Goal: Transaction & Acquisition: Download file/media

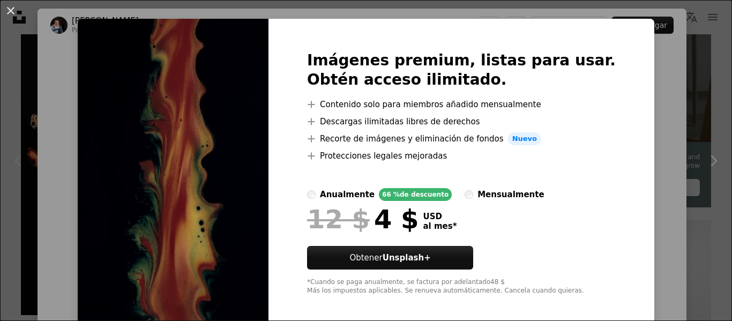
scroll to position [23, 0]
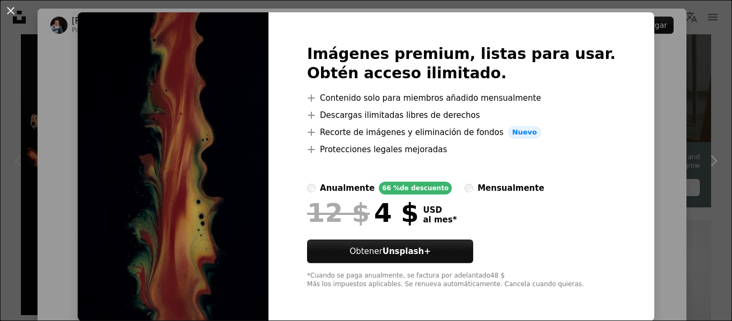
click at [635, 89] on div "An X shape Imágenes premium, listas para usar. Obtén acceso ilimitado. A plus s…" at bounding box center [366, 160] width 732 height 321
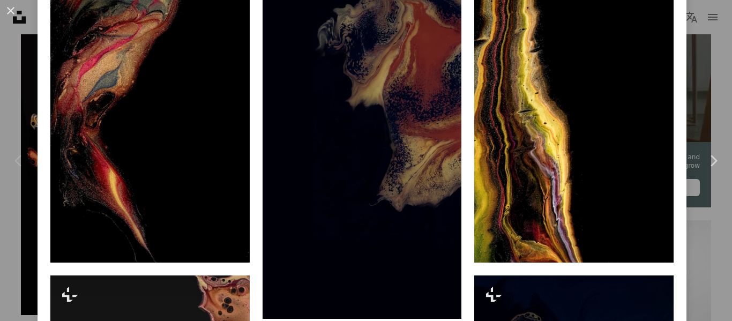
scroll to position [804, 0]
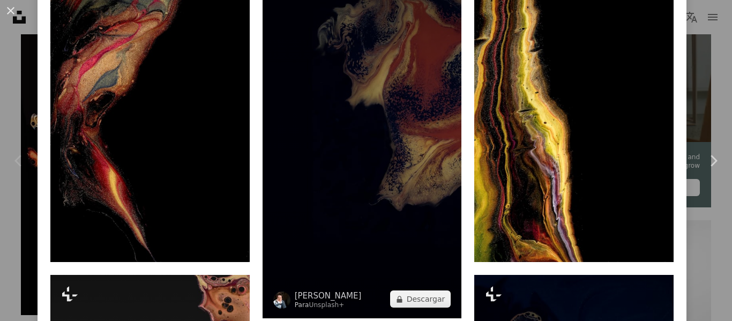
click at [326, 155] on img at bounding box center [362, 141] width 199 height 355
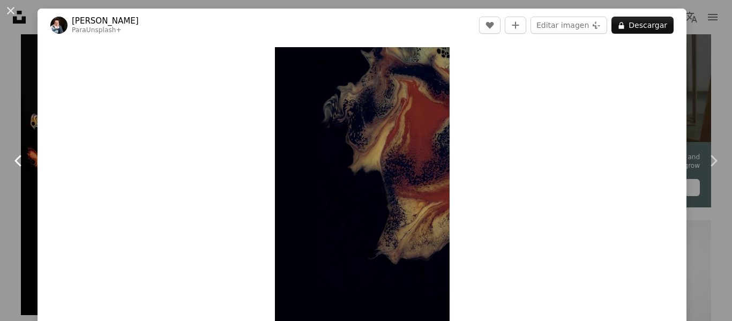
click at [25, 162] on icon "Chevron left" at bounding box center [18, 160] width 17 height 17
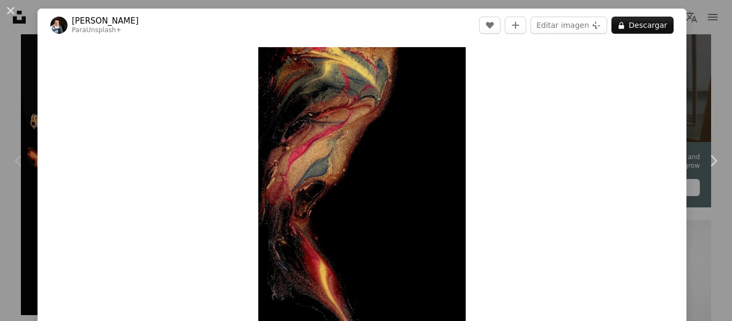
click at [25, 162] on icon "Chevron left" at bounding box center [18, 160] width 17 height 17
click at [19, 163] on icon at bounding box center [17, 160] width 7 height 11
click at [13, 12] on button "An X shape" at bounding box center [10, 10] width 13 height 13
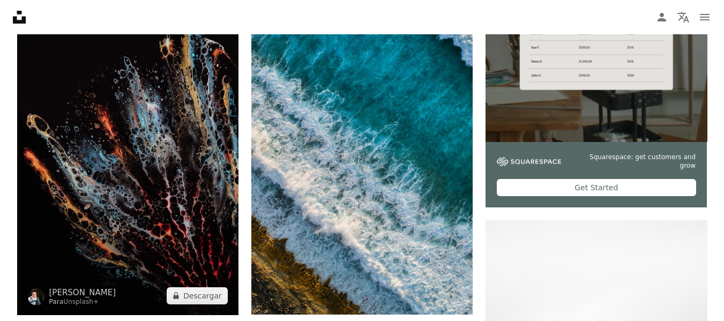
click at [114, 183] on img at bounding box center [127, 117] width 221 height 395
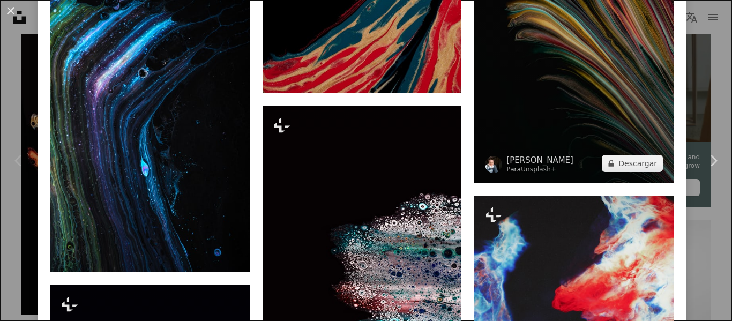
scroll to position [1607, 0]
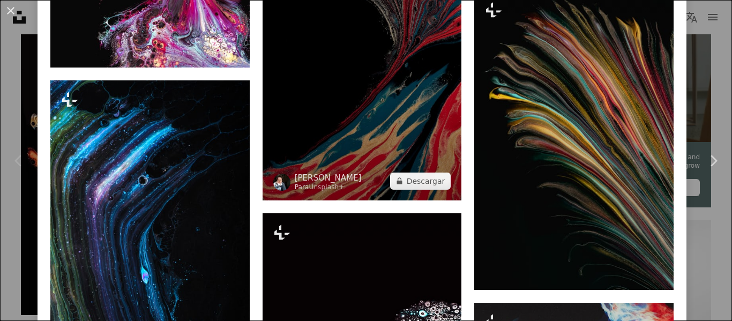
click at [354, 88] on img at bounding box center [362, 50] width 199 height 299
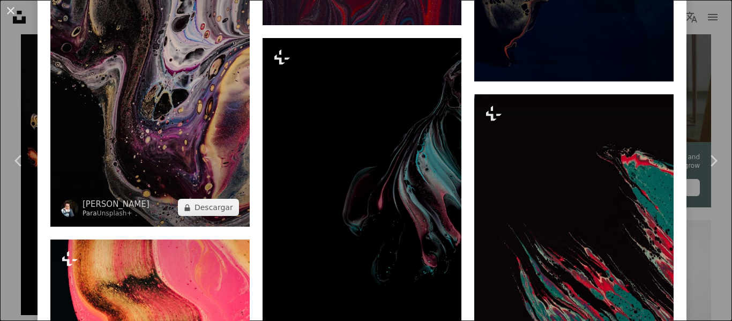
scroll to position [1983, 0]
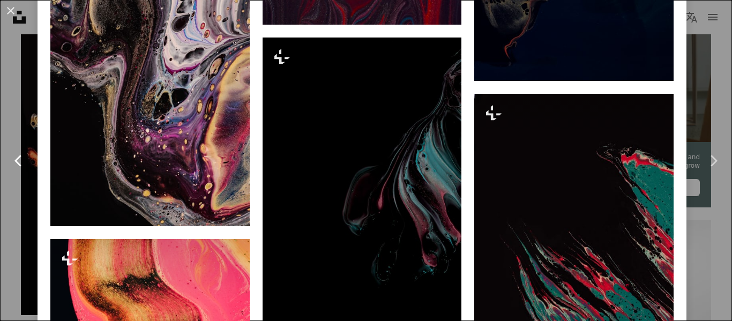
click at [14, 161] on icon "Chevron left" at bounding box center [18, 160] width 17 height 17
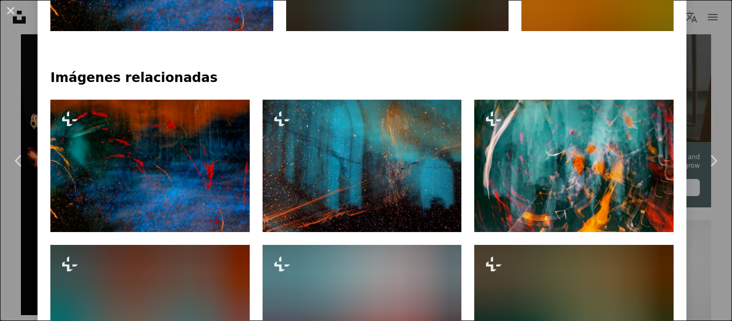
scroll to position [750, 0]
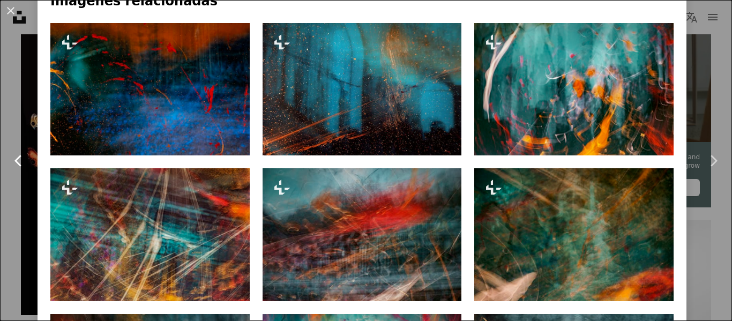
click at [12, 158] on icon "Chevron left" at bounding box center [18, 160] width 17 height 17
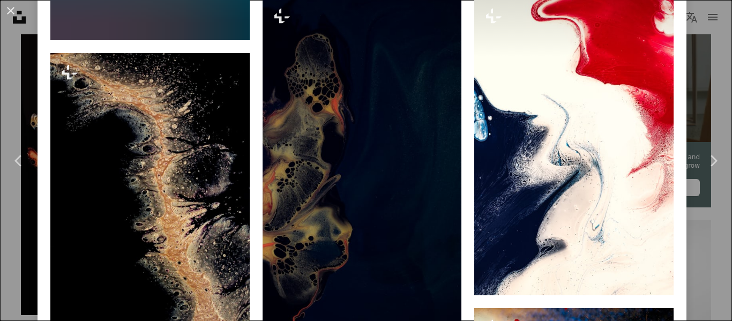
scroll to position [1340, 0]
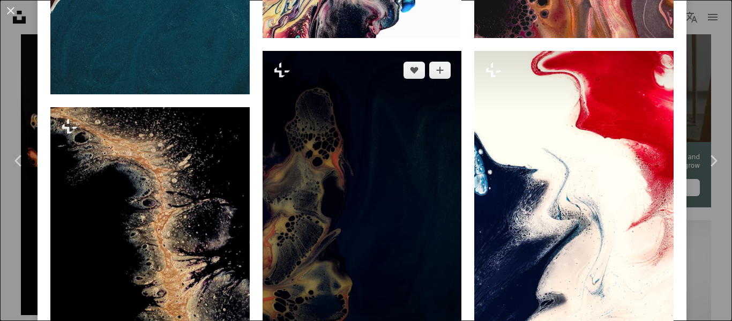
click at [287, 188] on img at bounding box center [362, 228] width 199 height 355
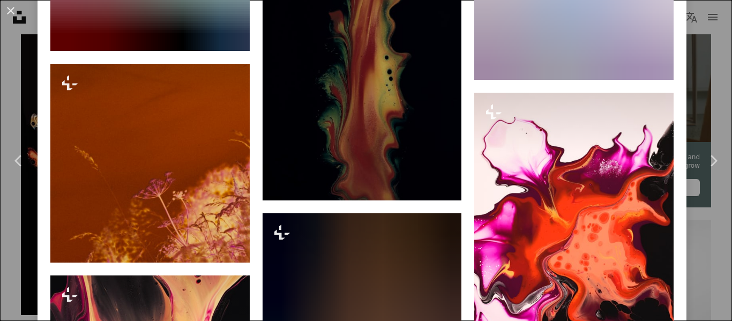
scroll to position [4555, 0]
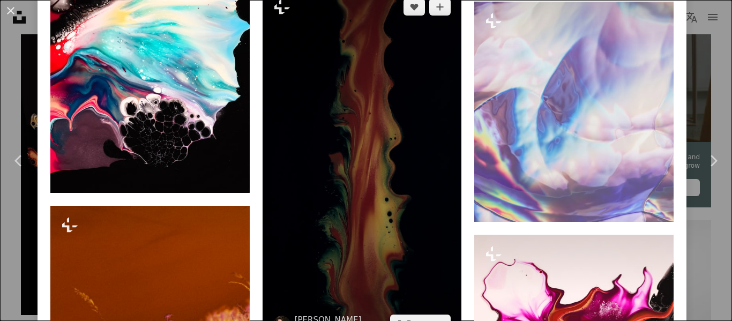
click at [360, 189] on img at bounding box center [362, 165] width 199 height 355
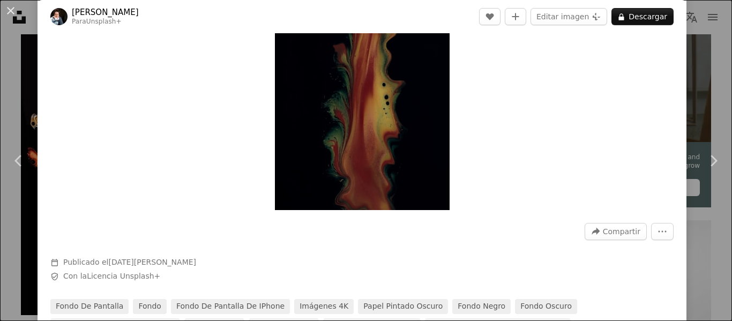
scroll to position [321, 0]
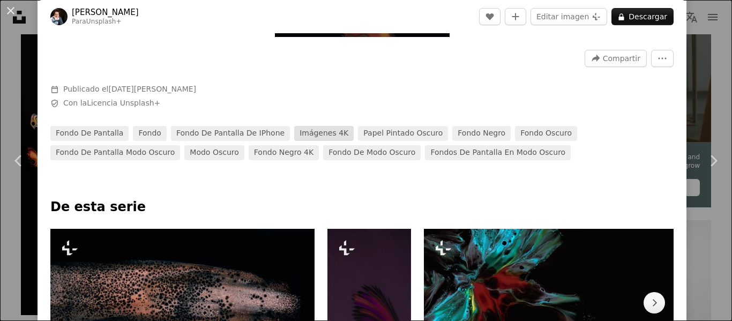
click at [300, 132] on link "Imágenes 4K" at bounding box center [323, 133] width 59 height 15
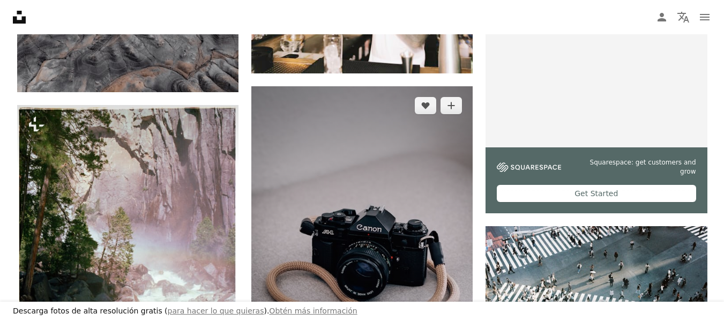
scroll to position [482, 0]
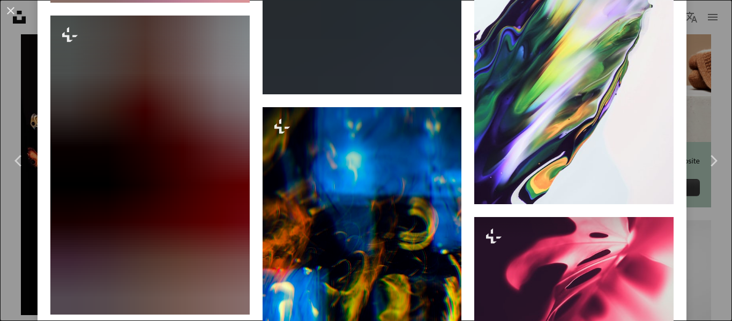
scroll to position [3054, 0]
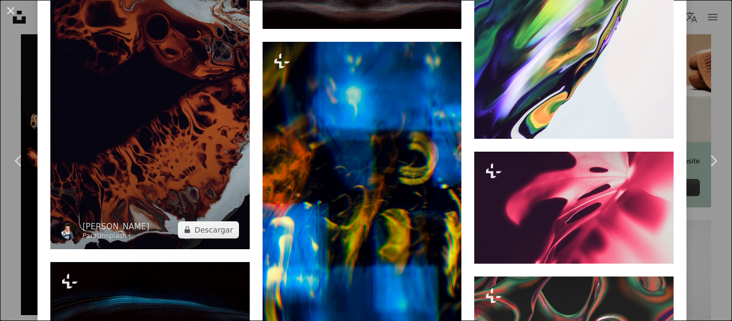
click at [146, 117] on img at bounding box center [149, 99] width 199 height 298
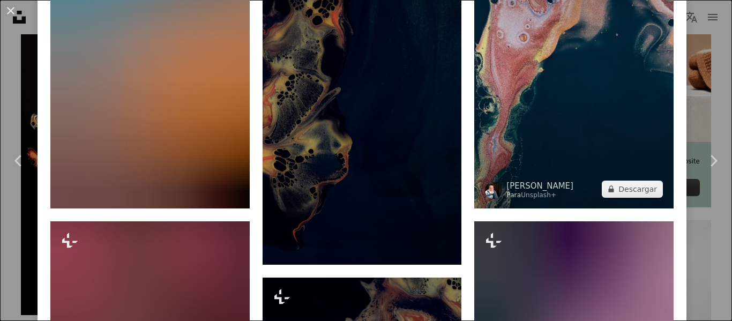
scroll to position [750, 0]
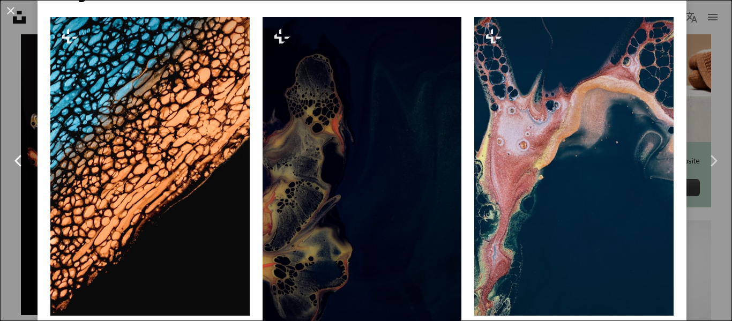
click at [12, 159] on icon "Chevron left" at bounding box center [18, 160] width 17 height 17
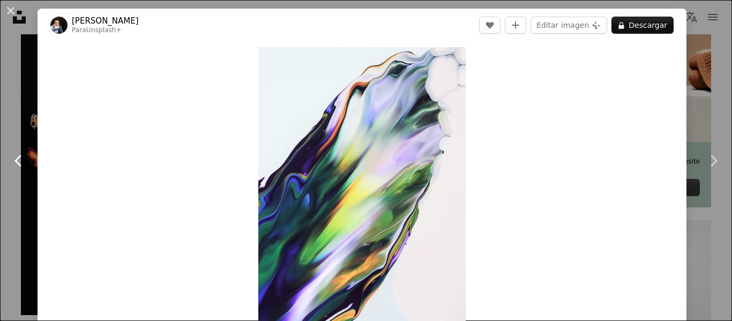
click at [9, 158] on link "Chevron left" at bounding box center [19, 160] width 38 height 103
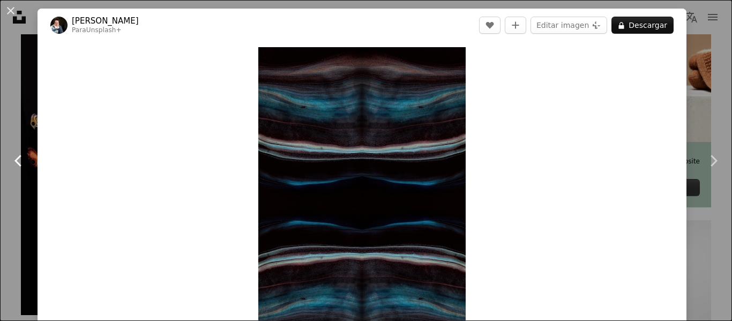
click at [9, 158] on link "Chevron left" at bounding box center [19, 160] width 38 height 103
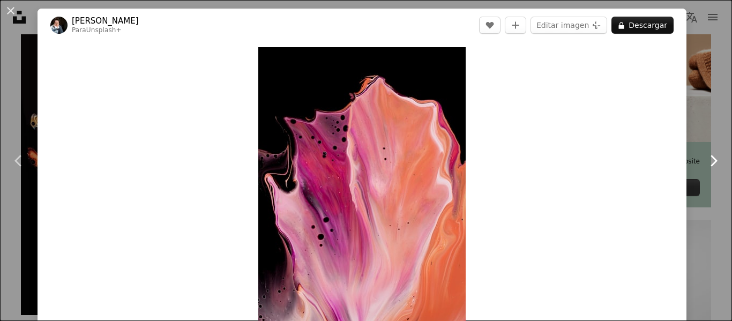
click at [705, 161] on icon "Chevron right" at bounding box center [713, 160] width 17 height 17
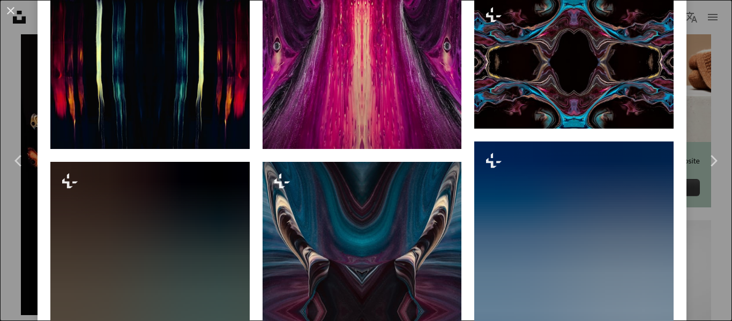
scroll to position [4179, 0]
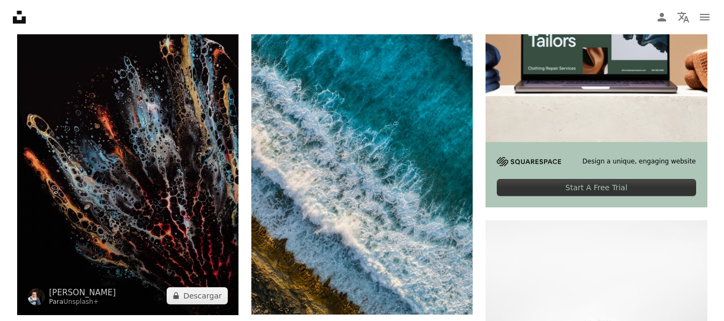
click at [145, 147] on img at bounding box center [127, 117] width 221 height 395
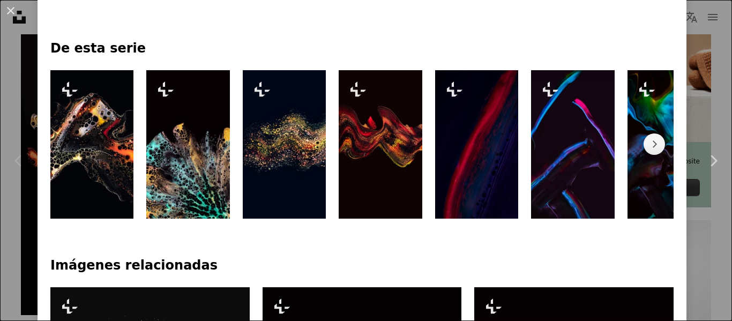
scroll to position [482, 0]
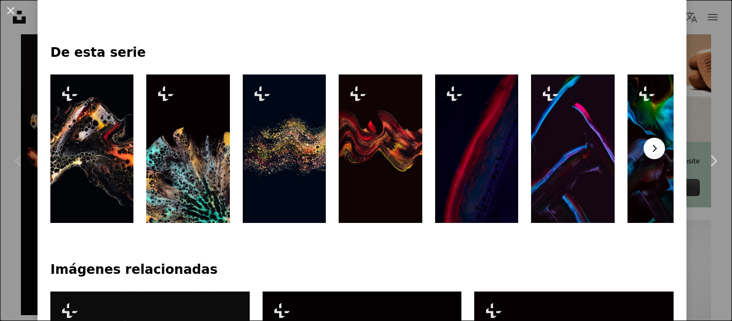
click at [644, 157] on button "Chevron right" at bounding box center [654, 148] width 21 height 21
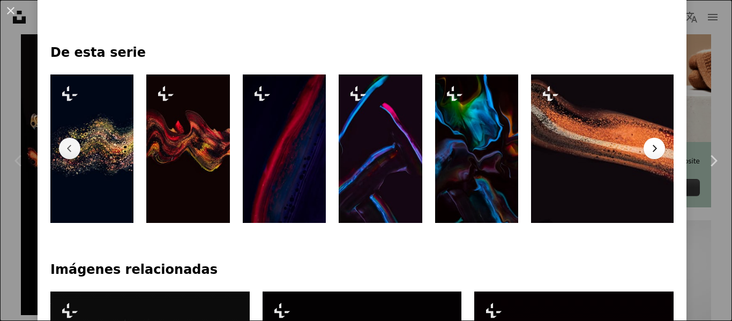
click at [644, 157] on button "Chevron right" at bounding box center [654, 148] width 21 height 21
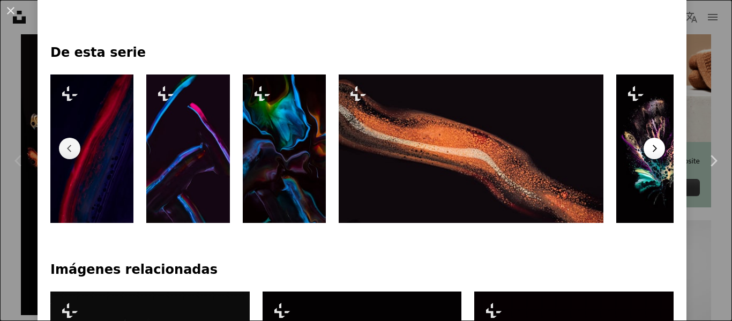
click at [644, 157] on button "Chevron right" at bounding box center [654, 148] width 21 height 21
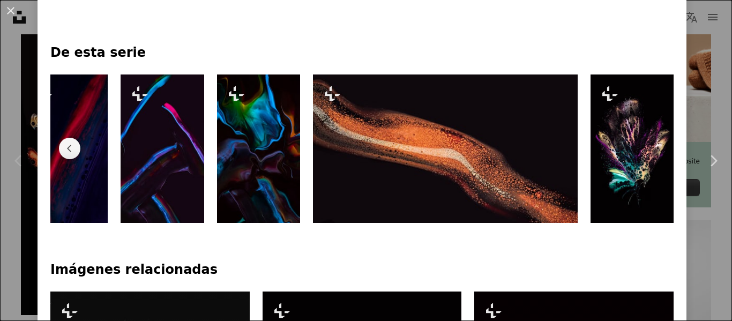
click at [644, 157] on img at bounding box center [631, 148] width 83 height 148
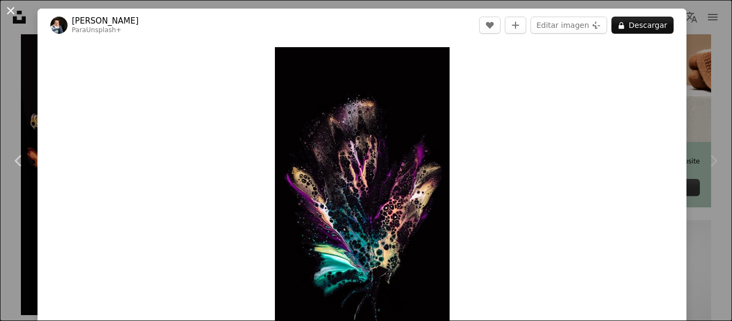
click at [15, 12] on button "An X shape" at bounding box center [10, 10] width 13 height 13
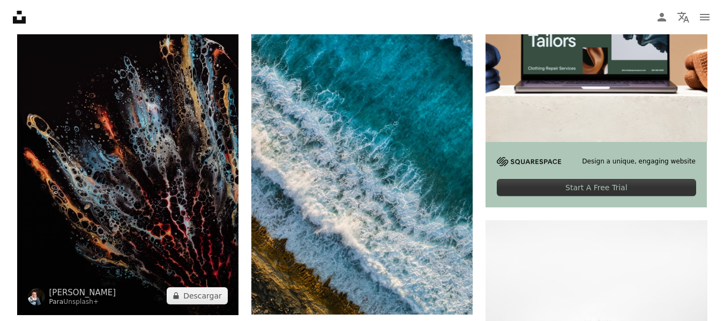
click at [128, 129] on img at bounding box center [127, 117] width 221 height 395
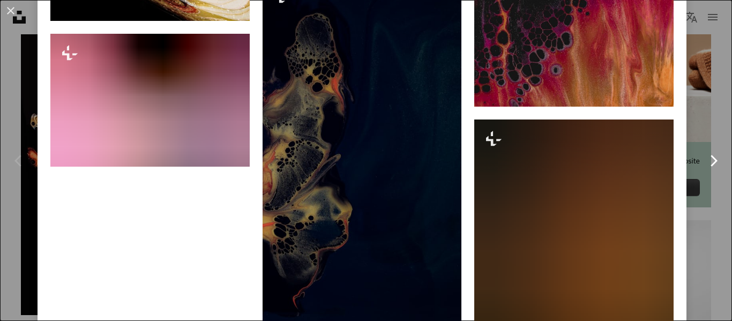
scroll to position [5465, 0]
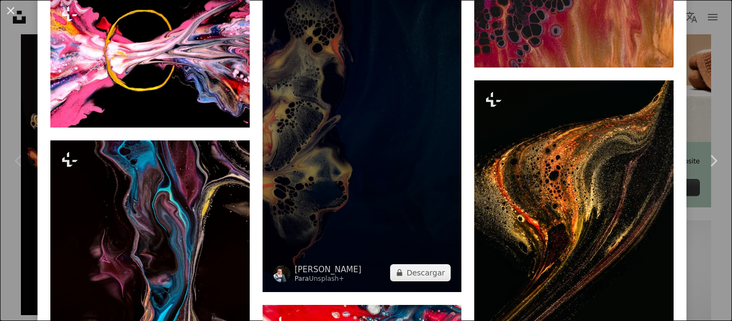
click at [384, 74] on img at bounding box center [362, 114] width 199 height 355
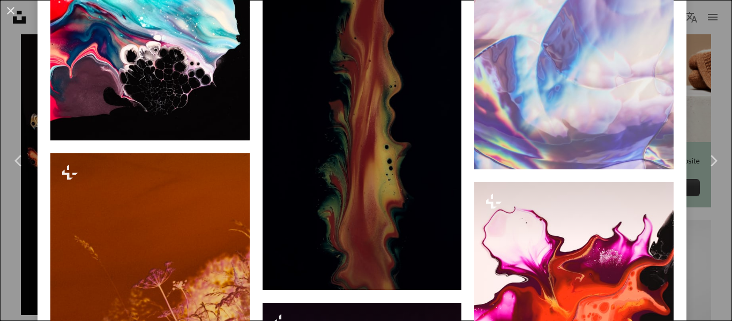
scroll to position [4608, 0]
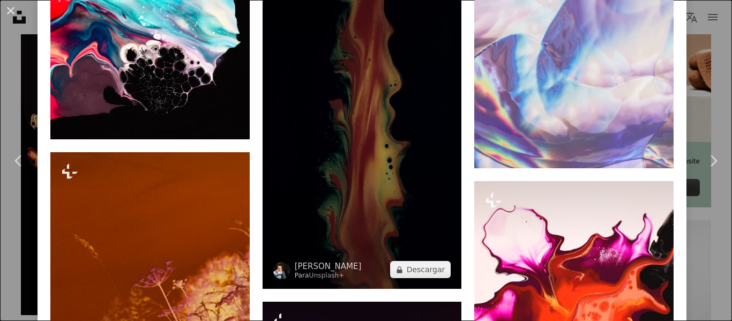
click at [388, 115] on img at bounding box center [362, 111] width 199 height 355
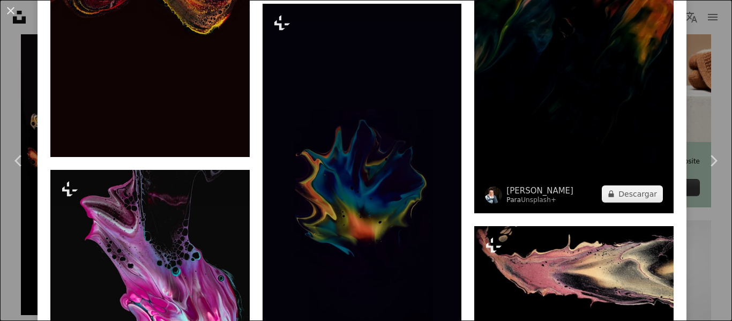
scroll to position [1607, 0]
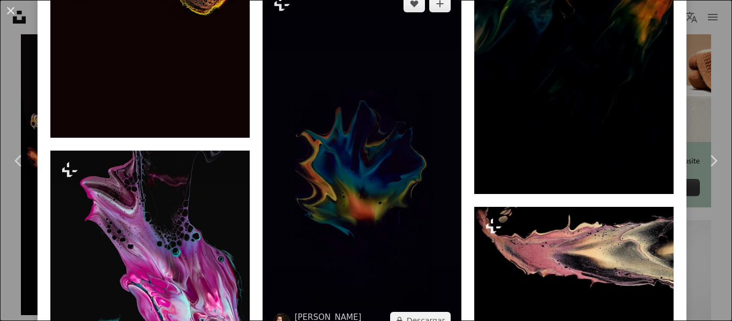
click at [349, 176] on img at bounding box center [362, 161] width 199 height 355
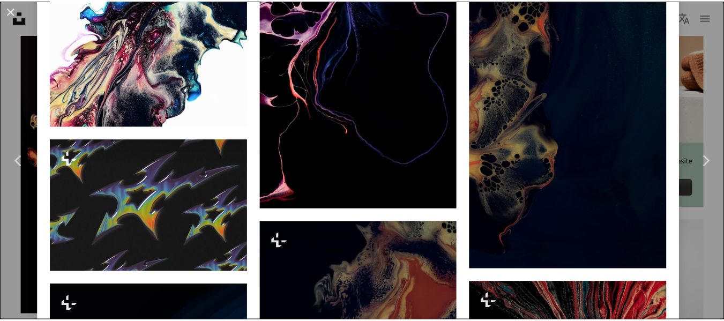
scroll to position [4735, 0]
